Goal: Task Accomplishment & Management: Use online tool/utility

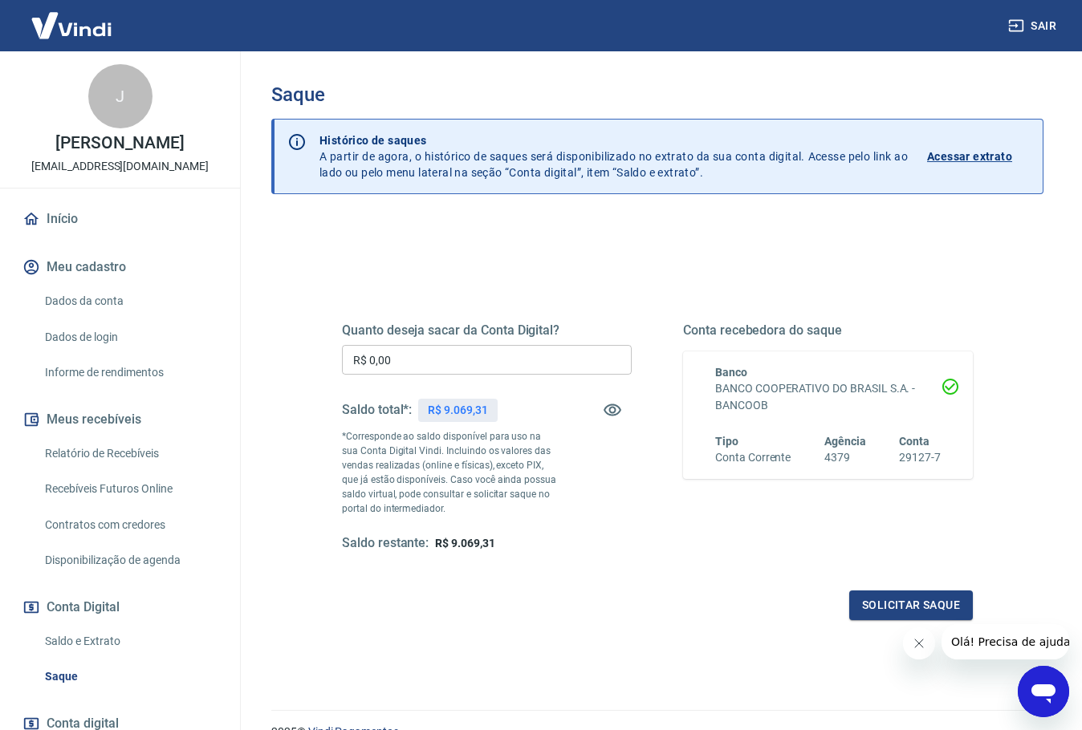
click at [465, 371] on input "R$ 0,00" at bounding box center [487, 360] width 290 height 30
type input "R$ 9.069,31"
click at [876, 597] on button "Solicitar saque" at bounding box center [911, 606] width 124 height 30
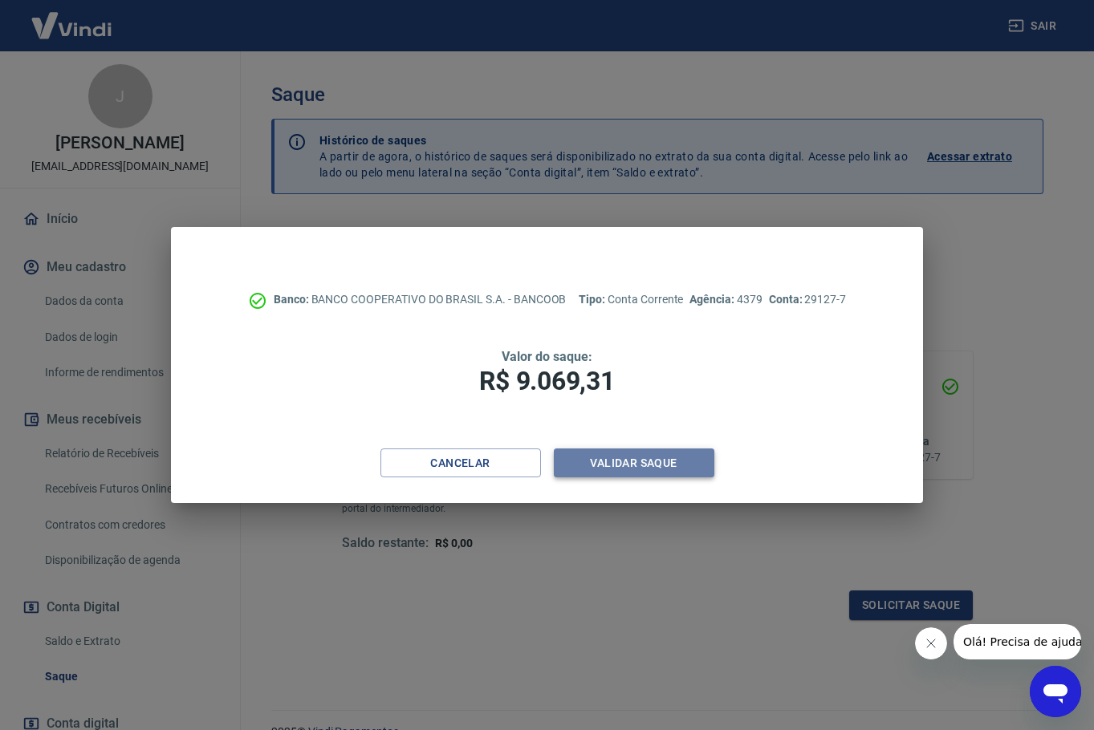
click at [592, 455] on button "Validar saque" at bounding box center [634, 464] width 161 height 30
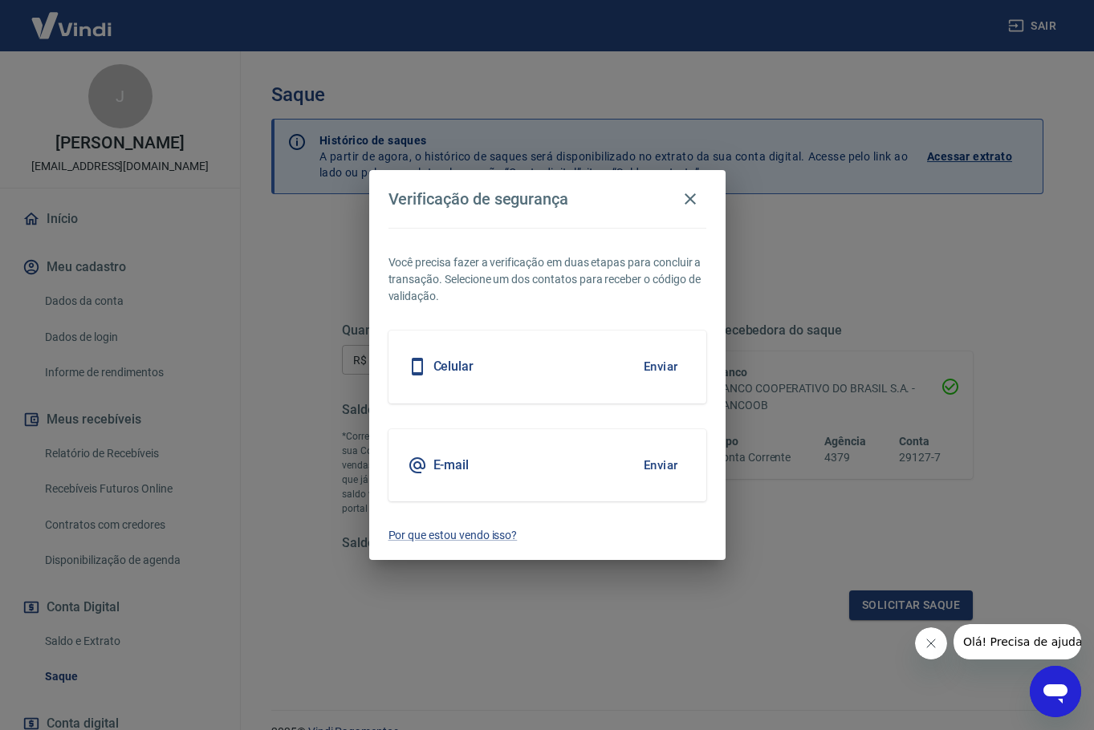
click at [653, 364] on button "Enviar" at bounding box center [661, 367] width 52 height 34
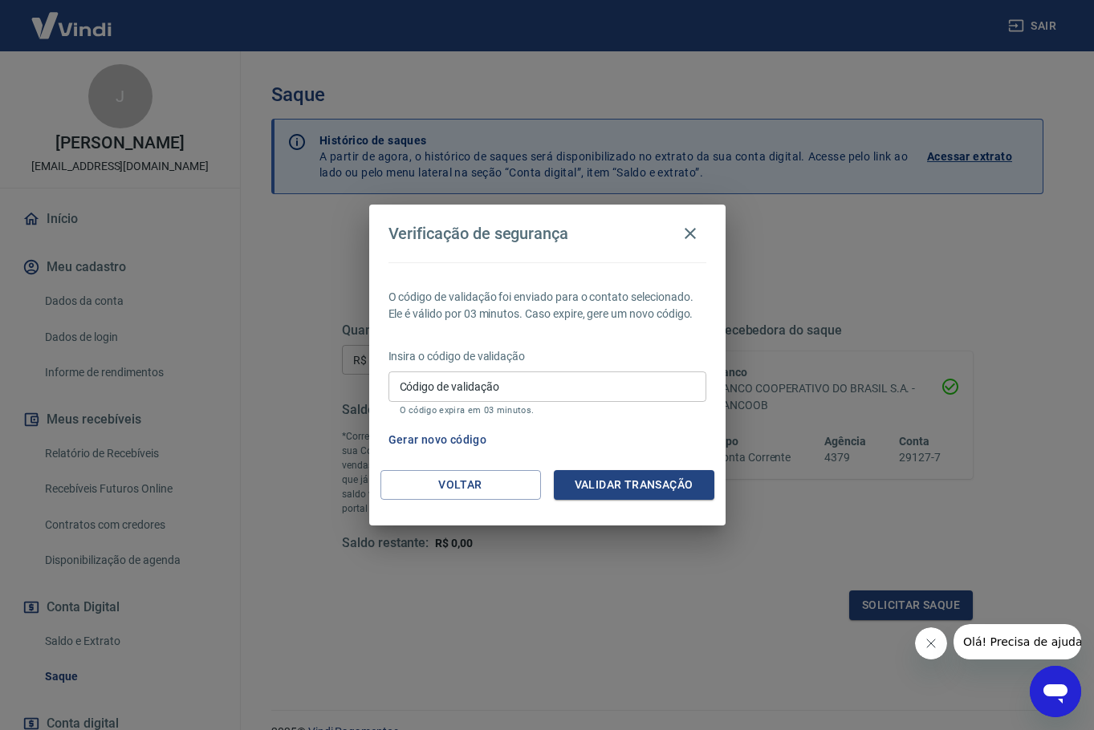
click at [631, 388] on input "Código de validação" at bounding box center [547, 387] width 318 height 30
type input "220373"
click at [624, 474] on button "Validar transação" at bounding box center [634, 485] width 161 height 30
